Goal: Share content: Share content

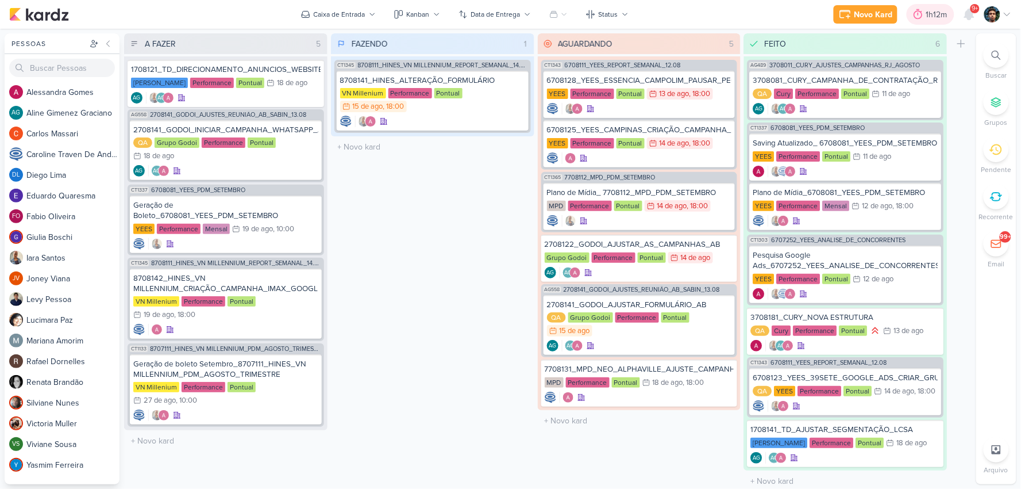
click at [927, 13] on div "1h12m" at bounding box center [939, 15] width 25 height 12
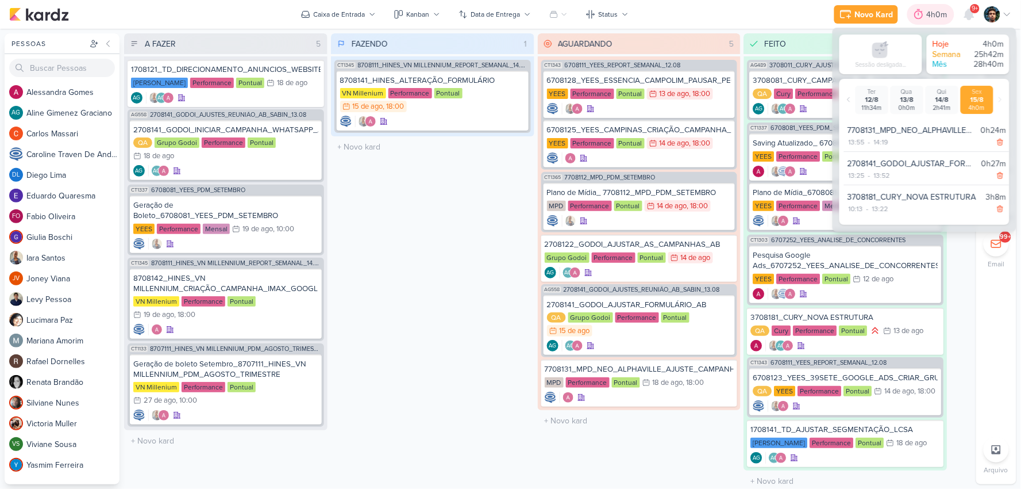
click at [928, 12] on div "4h0m" at bounding box center [939, 15] width 24 height 12
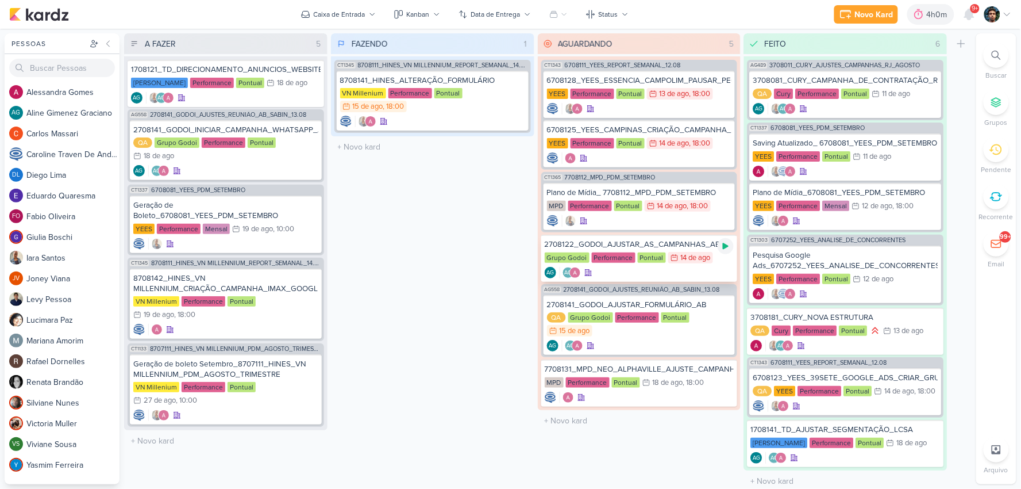
click at [725, 243] on icon at bounding box center [726, 246] width 6 height 6
click at [714, 267] on div "AG AG" at bounding box center [640, 272] width 190 height 11
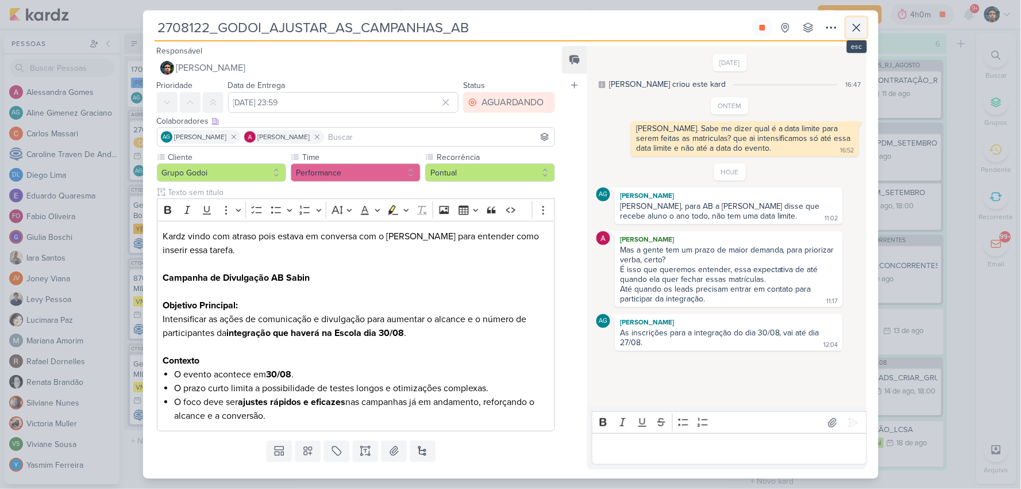
click at [865, 29] on button at bounding box center [857, 27] width 21 height 21
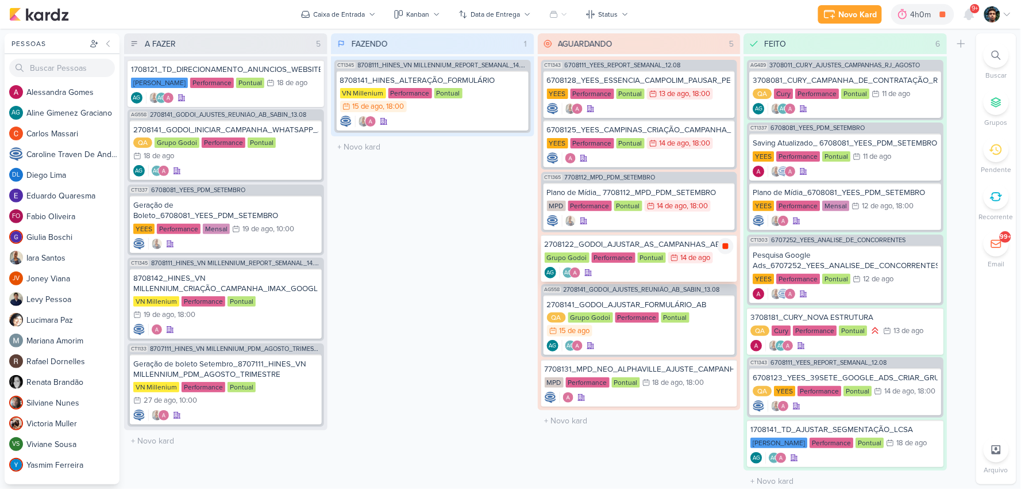
click at [725, 248] on icon at bounding box center [725, 245] width 9 height 9
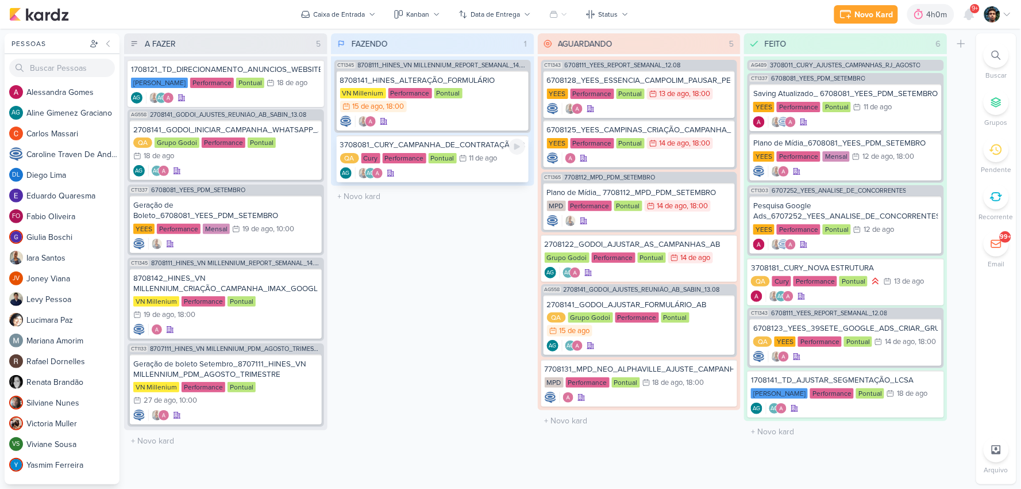
click at [487, 168] on div "AG AG" at bounding box center [432, 172] width 185 height 11
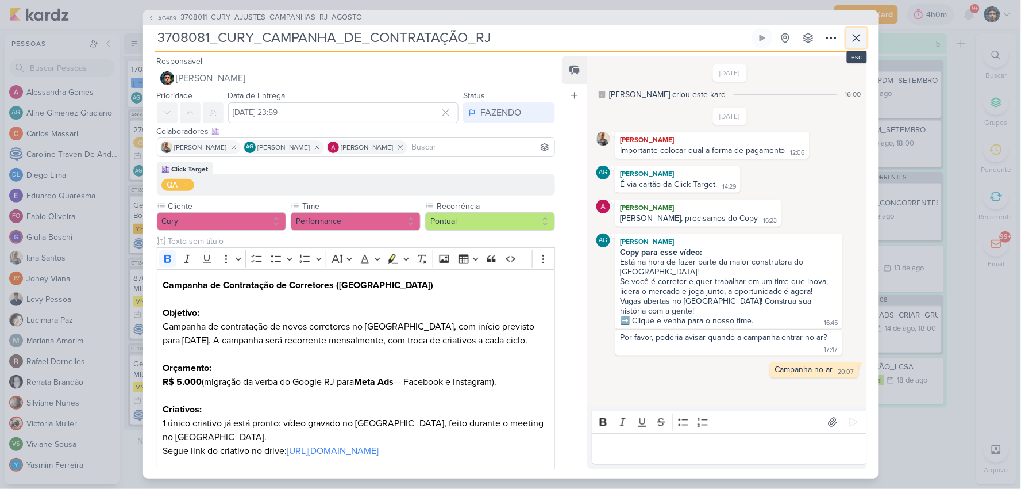
click at [852, 33] on icon at bounding box center [857, 38] width 14 height 14
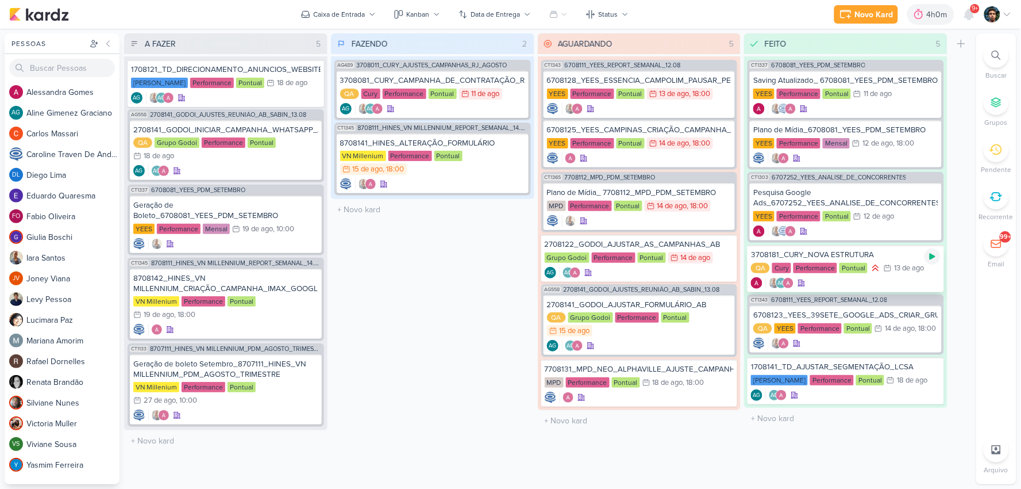
click at [932, 255] on icon at bounding box center [933, 257] width 6 height 6
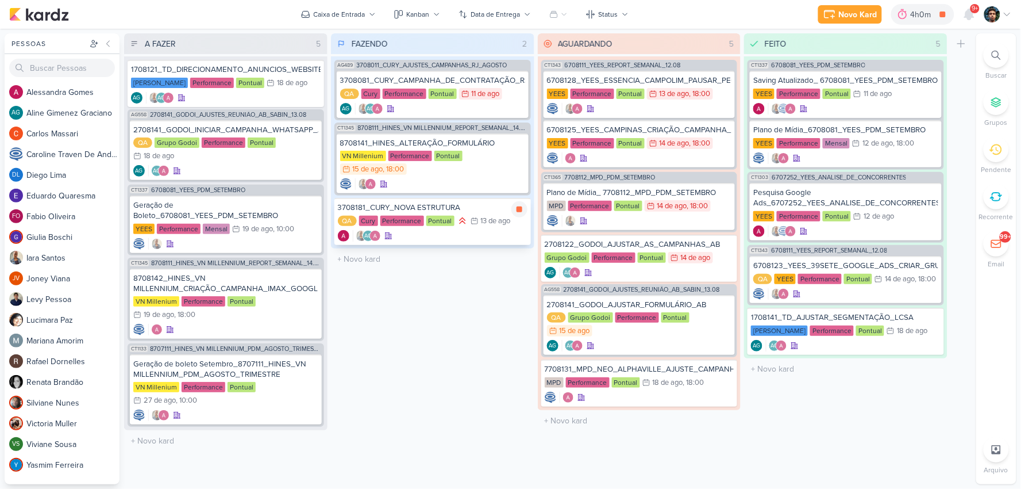
click at [464, 231] on div "AG" at bounding box center [433, 235] width 190 height 11
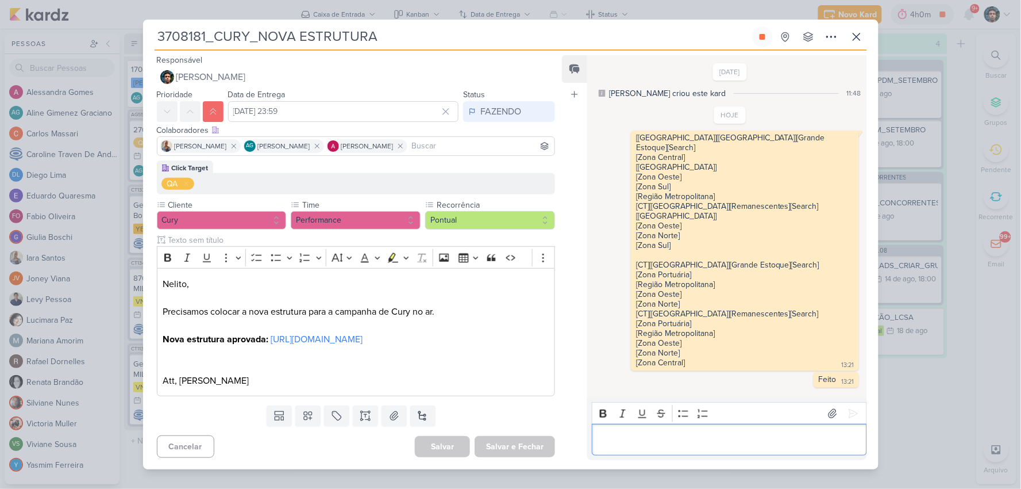
click at [675, 453] on div "Editor editing area: main" at bounding box center [729, 440] width 275 height 32
click at [863, 31] on icon at bounding box center [857, 37] width 14 height 14
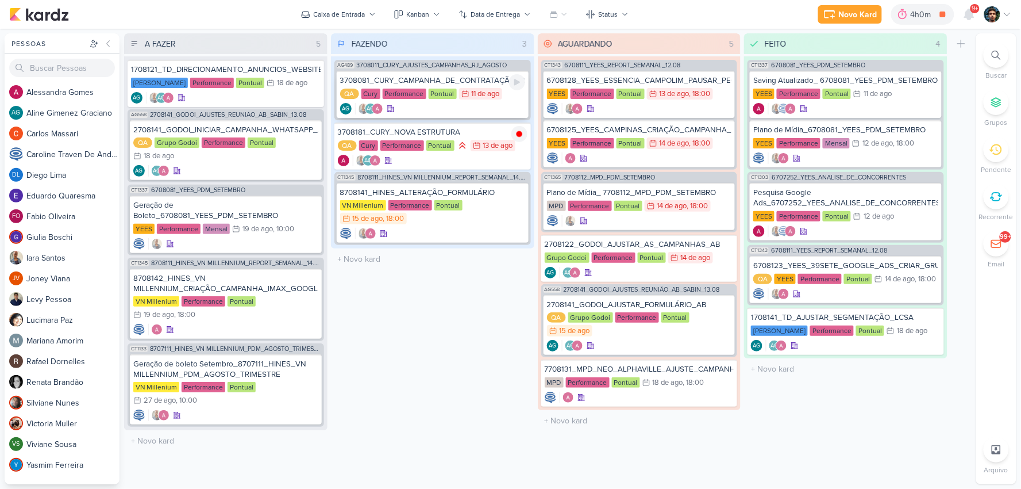
click at [470, 103] on div "AG AG" at bounding box center [432, 108] width 185 height 11
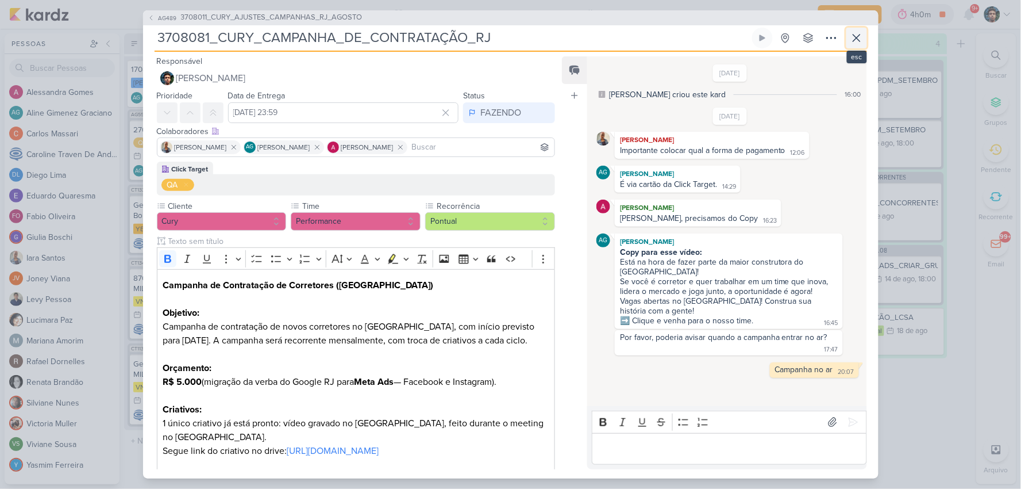
click at [861, 36] on icon at bounding box center [857, 38] width 14 height 14
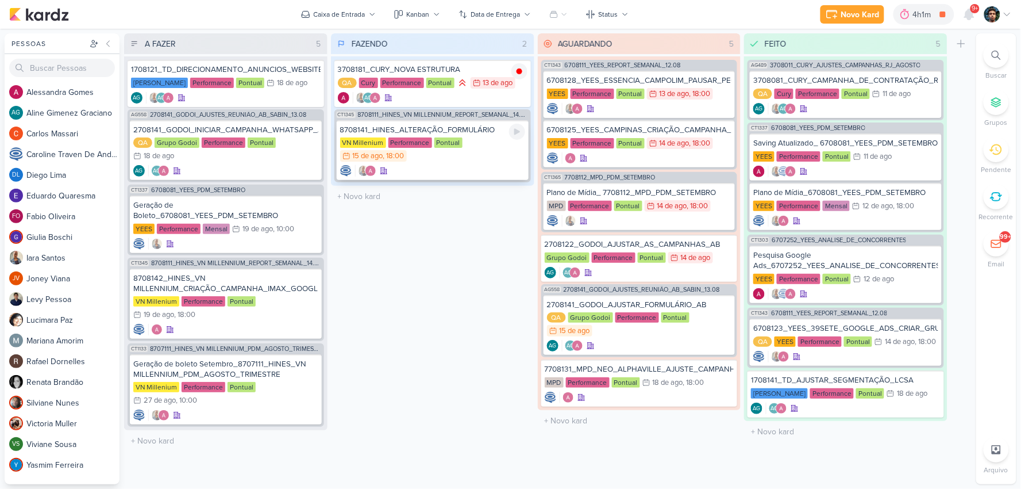
click at [460, 163] on div "8708141_HINES_ALTERAÇÃO_FORMULÁRIO VN Millenium Performance Pontual 15/8 [DATE]…" at bounding box center [433, 150] width 192 height 60
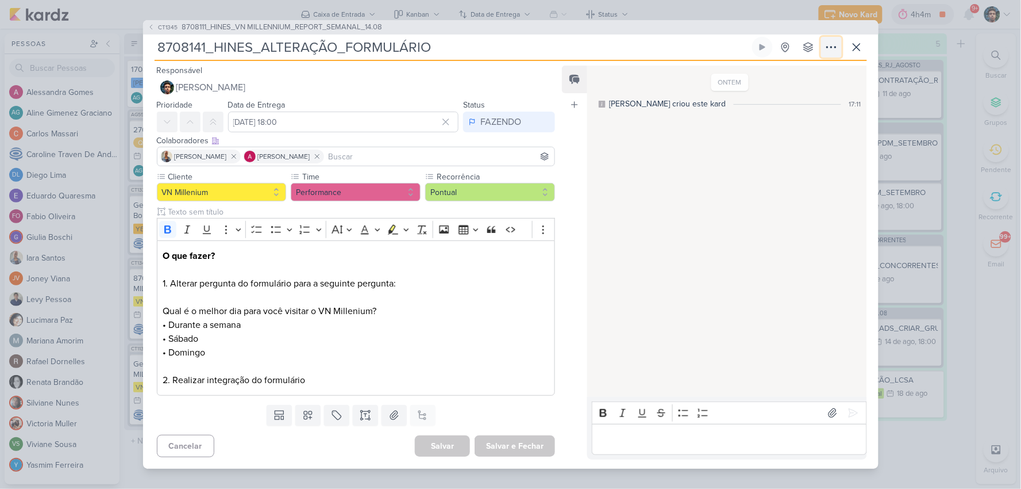
click at [835, 48] on icon at bounding box center [832, 47] width 14 height 14
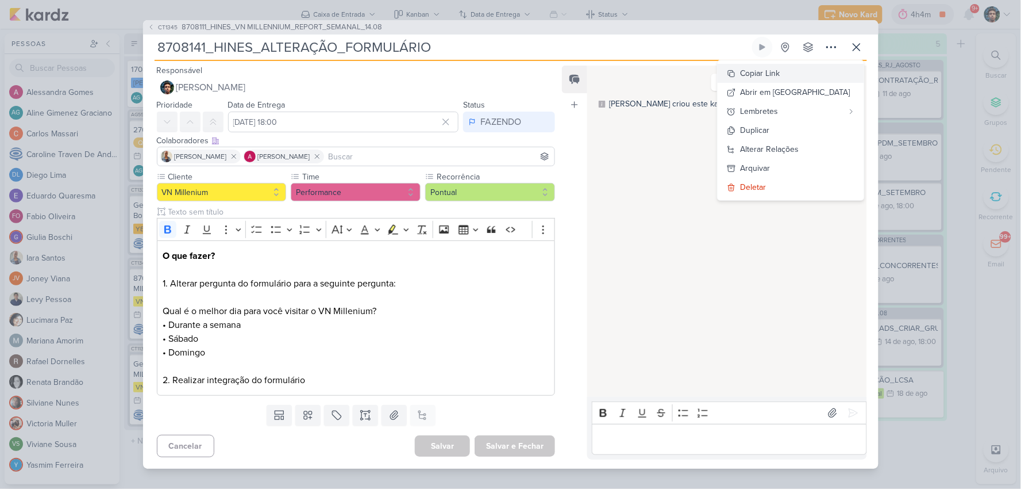
click at [781, 78] on div "Copiar Link" at bounding box center [761, 73] width 40 height 12
